Goal: Download file/media

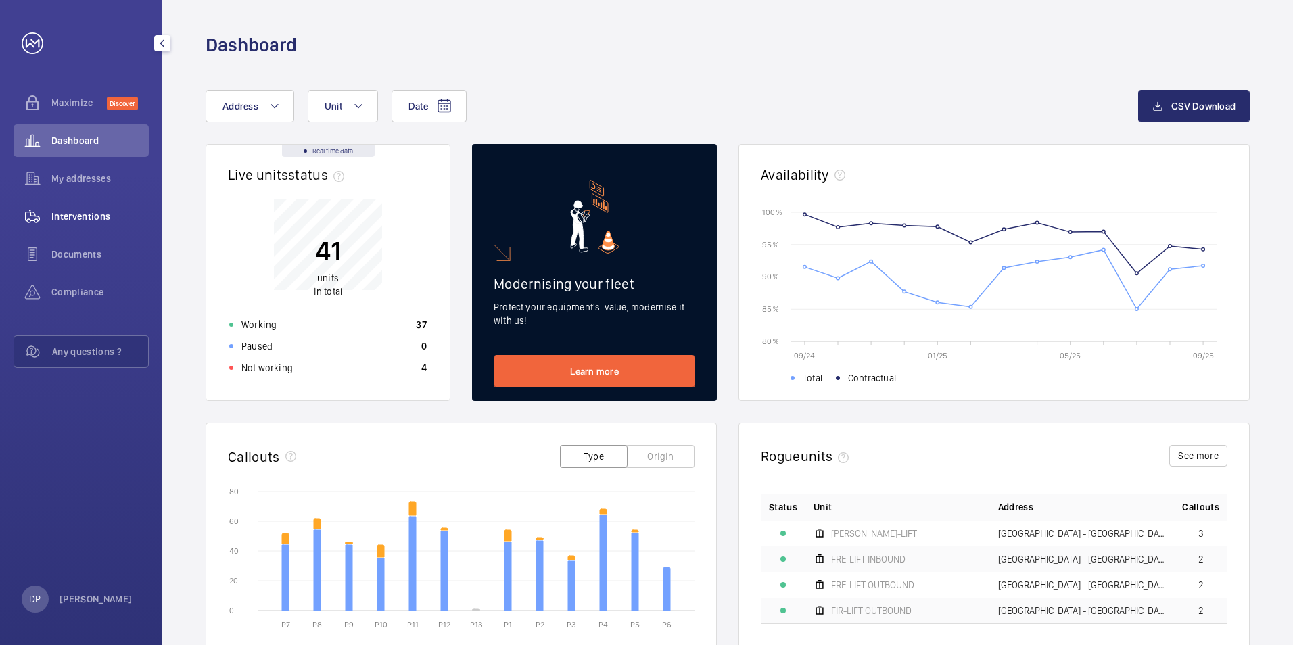
click at [90, 208] on div "Interventions" at bounding box center [81, 216] width 135 height 32
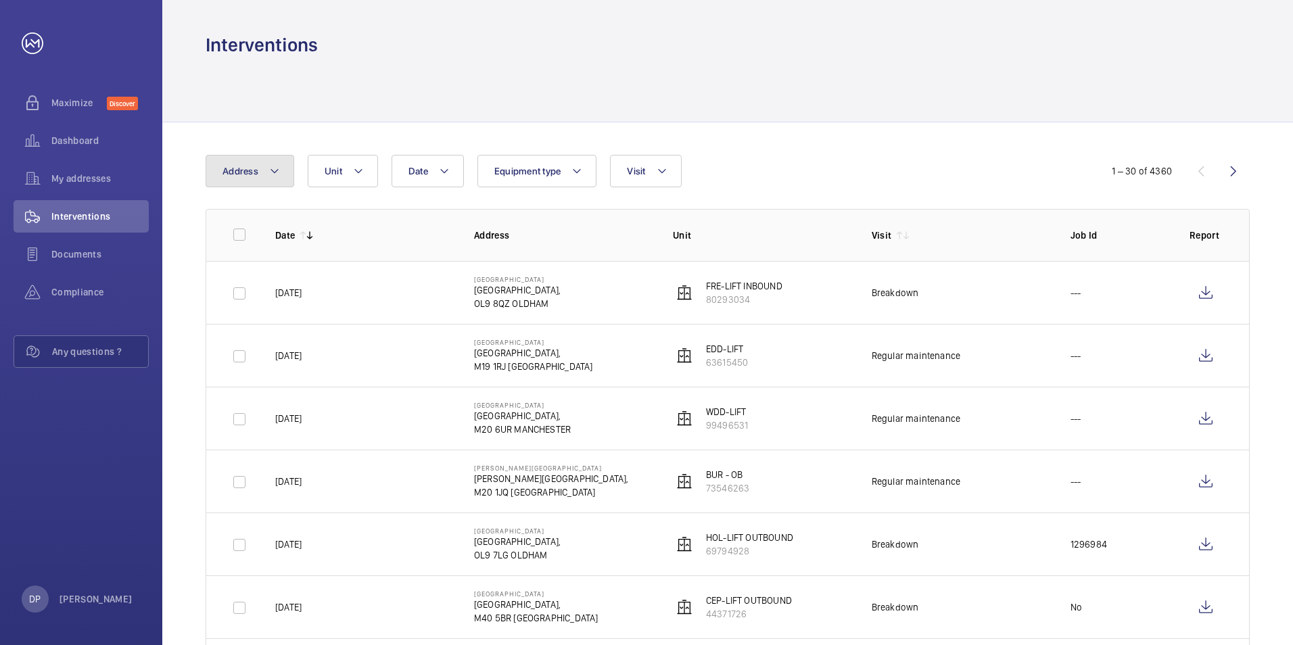
click at [278, 174] on mat-icon at bounding box center [274, 171] width 11 height 16
type input "pom"
click at [306, 268] on span "[GEOGRAPHIC_DATA] - [GEOGRAPHIC_DATA],, [GEOGRAPHIC_DATA] 0TT" at bounding box center [335, 263] width 186 height 14
click at [239, 268] on input "[GEOGRAPHIC_DATA] - [GEOGRAPHIC_DATA],, [GEOGRAPHIC_DATA] 0TT" at bounding box center [225, 262] width 27 height 27
checkbox input "true"
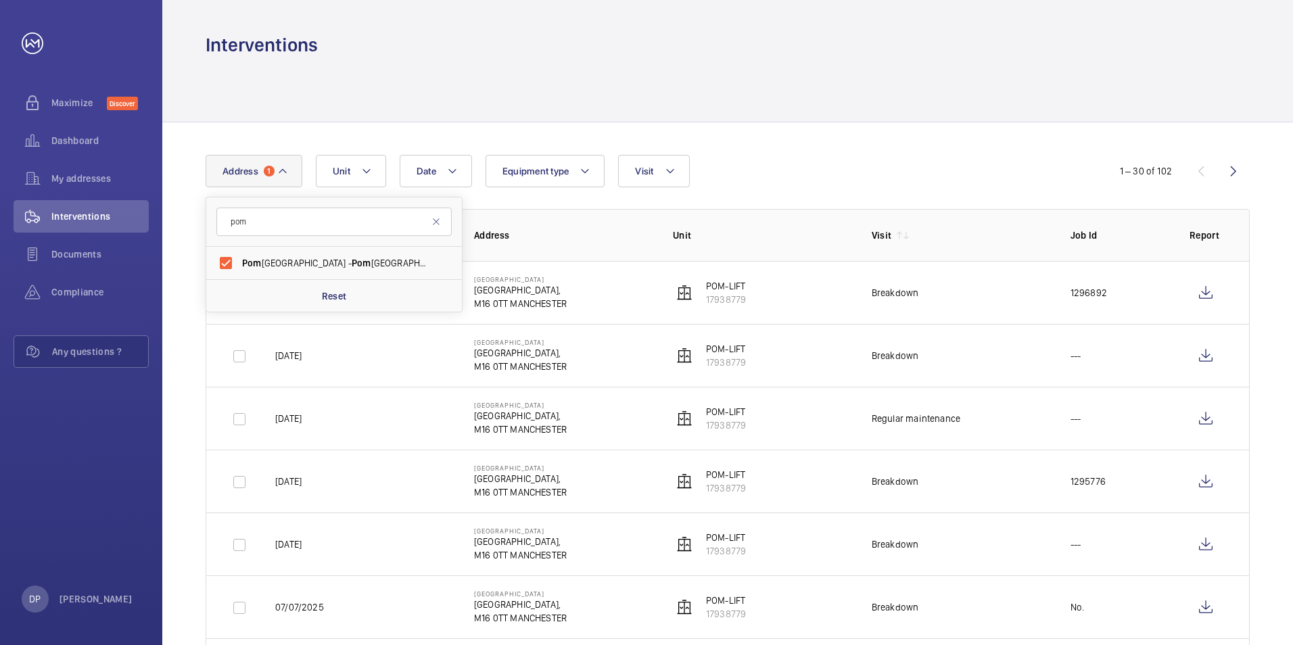
click at [994, 159] on div "Date Address 1 pom Pom ona Railway Station - [GEOGRAPHIC_DATA] 0TT Reset Unit E…" at bounding box center [647, 171] width 882 height 32
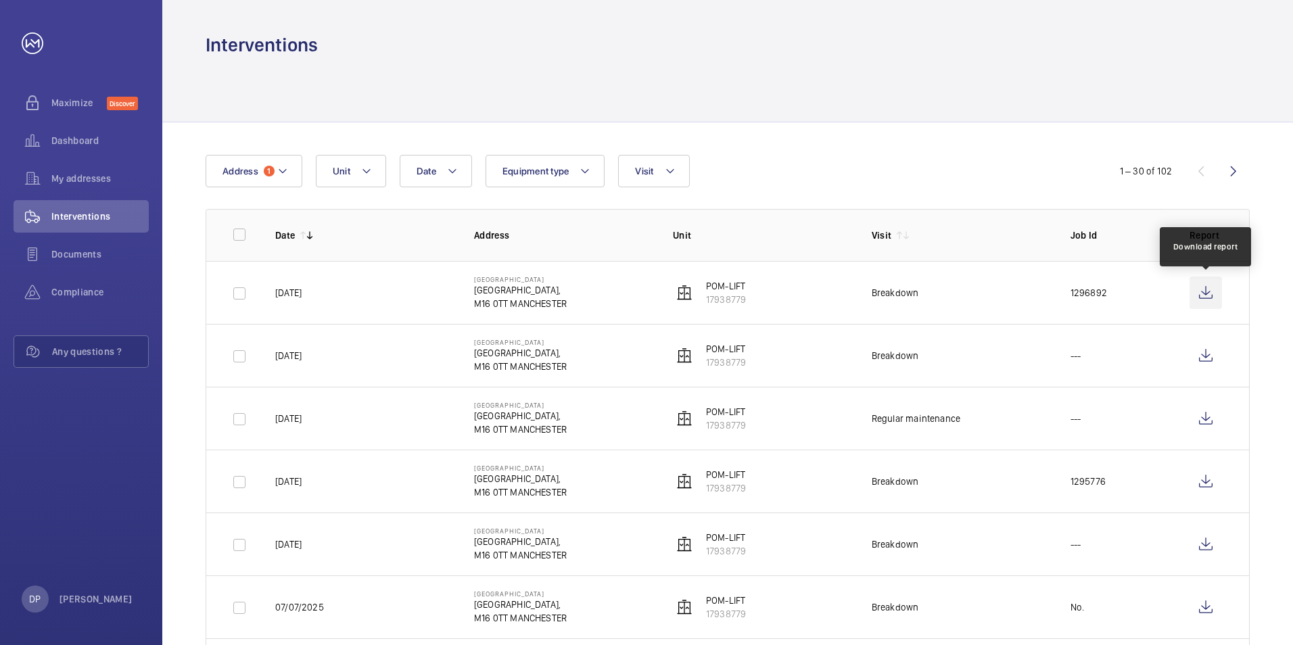
click at [1203, 297] on wm-front-icon-button at bounding box center [1205, 293] width 32 height 32
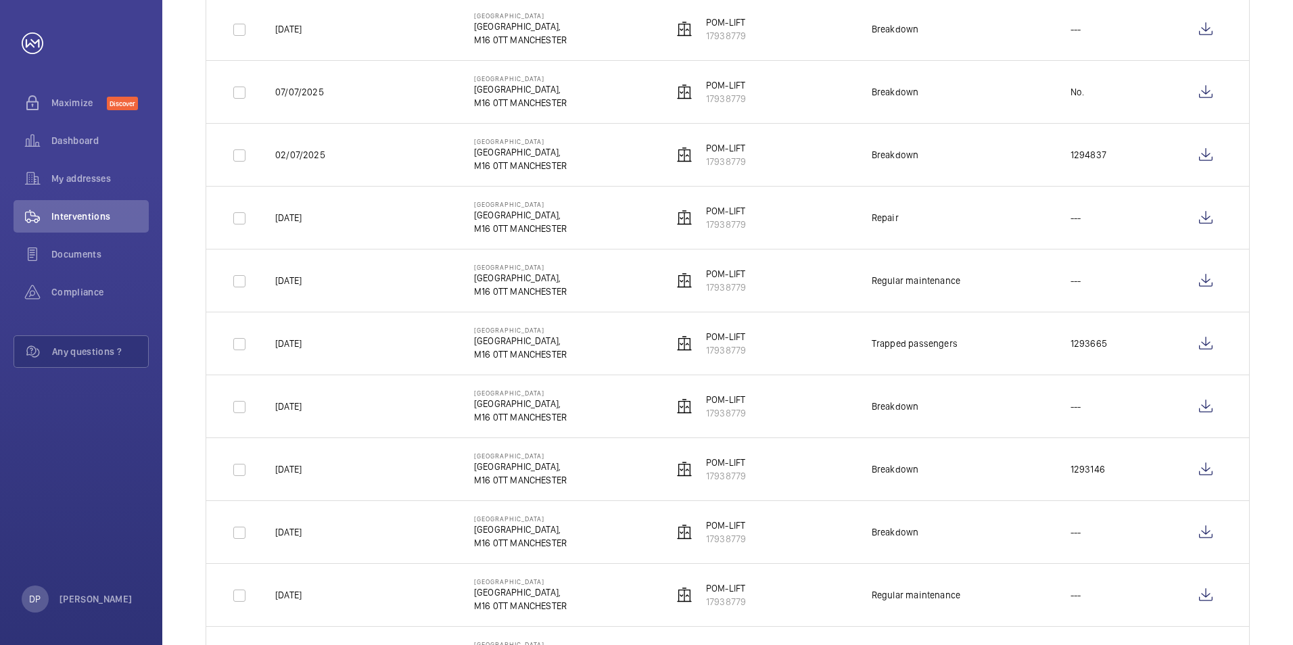
scroll to position [541, 0]
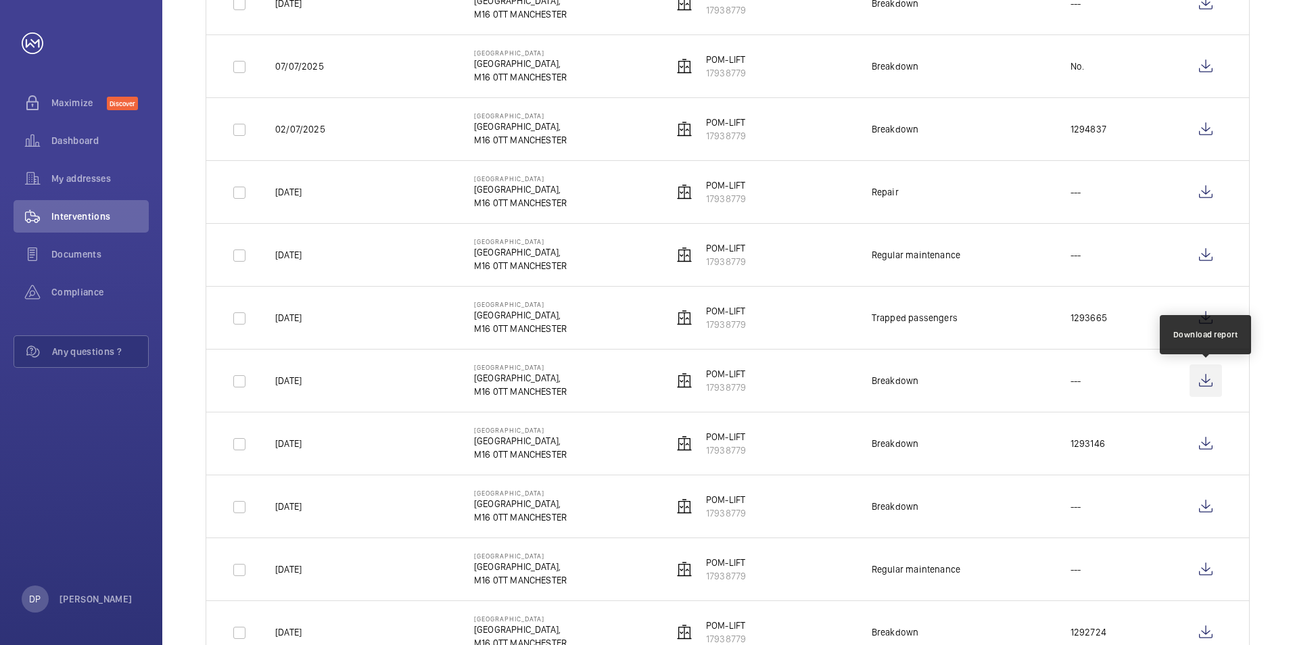
click at [1202, 379] on wm-front-icon-button at bounding box center [1205, 380] width 32 height 32
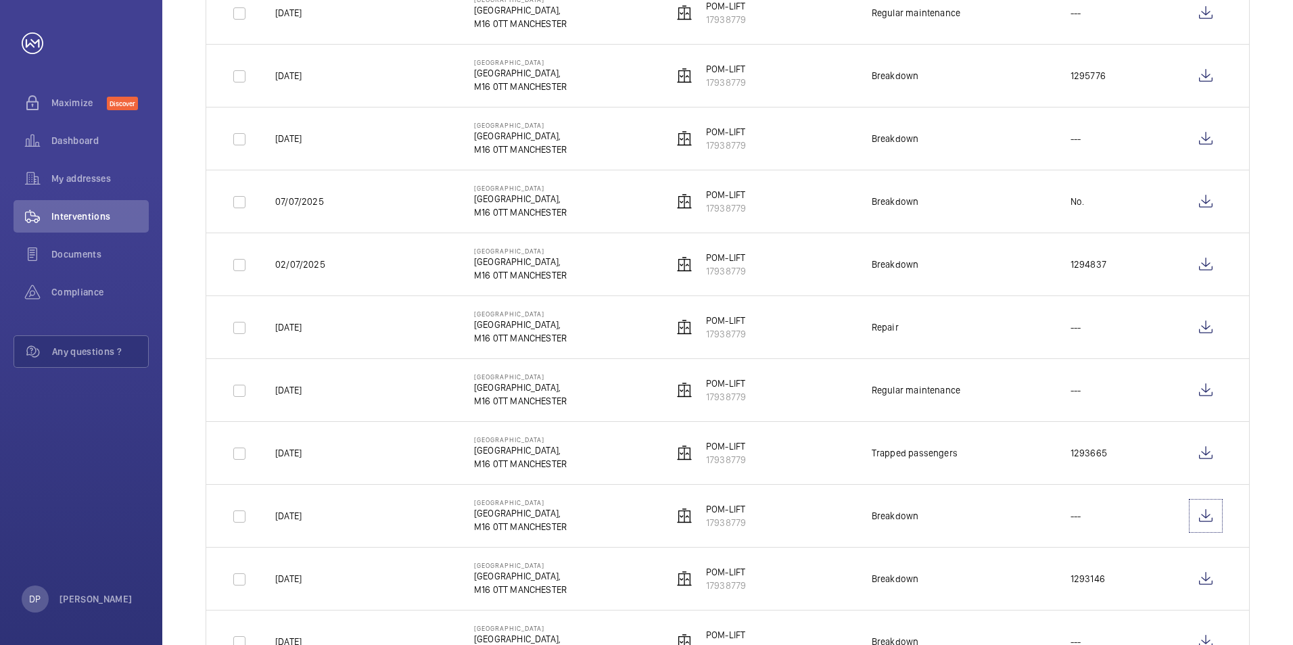
scroll to position [0, 0]
